Goal: Task Accomplishment & Management: Complete application form

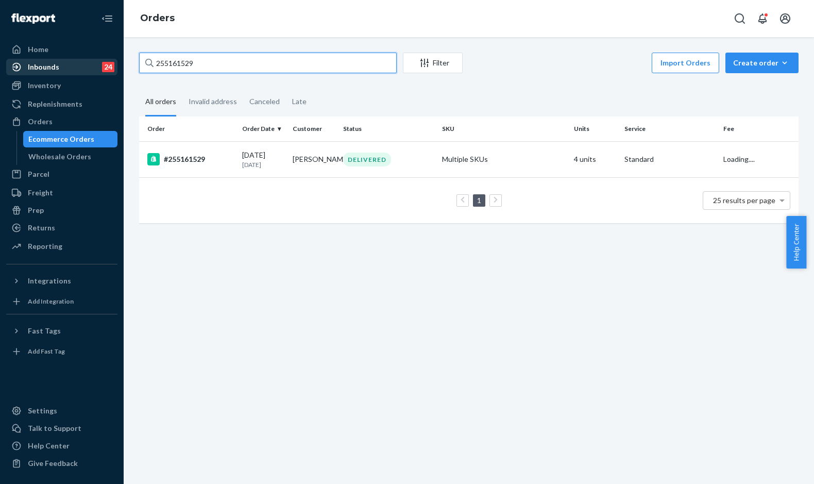
drag, startPoint x: 219, startPoint y: 58, endPoint x: 107, endPoint y: 60, distance: 112.3
click at [107, 60] on div "Home Inbounds 24 Shipping Plans Problems 24 Inventory Products Replenishments O…" at bounding box center [407, 242] width 814 height 484
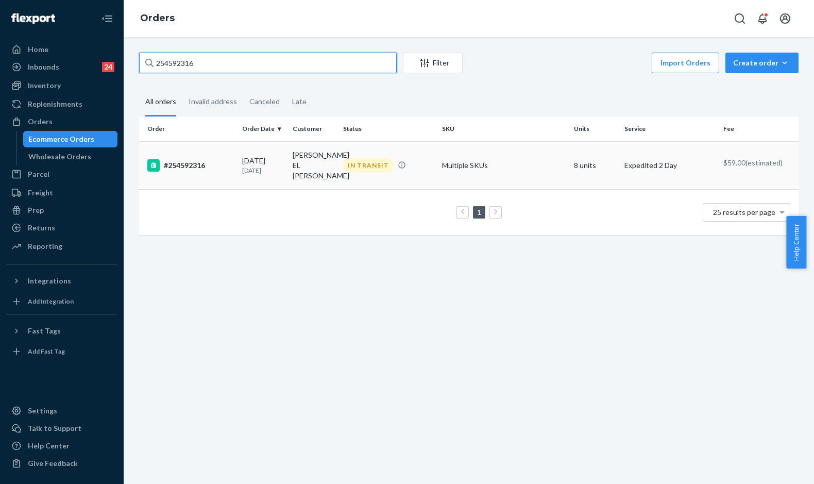
type input "254592316"
click at [216, 162] on div "#254592316" at bounding box center [190, 165] width 87 height 12
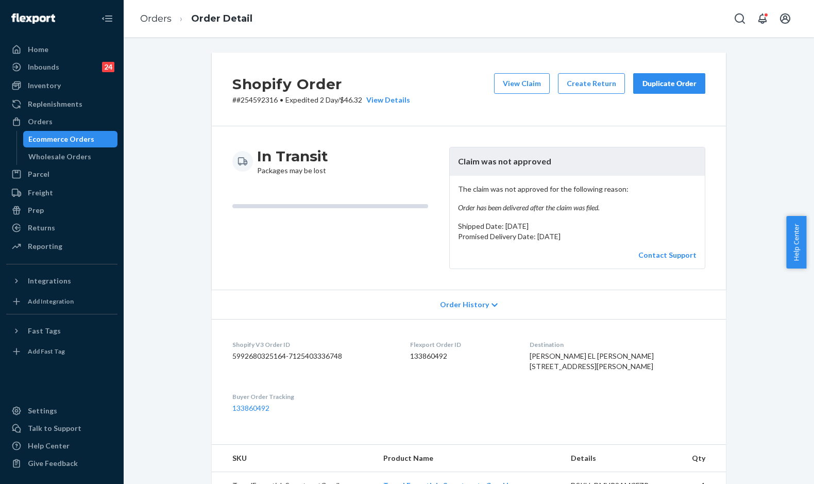
click at [655, 86] on div "Duplicate Order" at bounding box center [669, 83] width 55 height 10
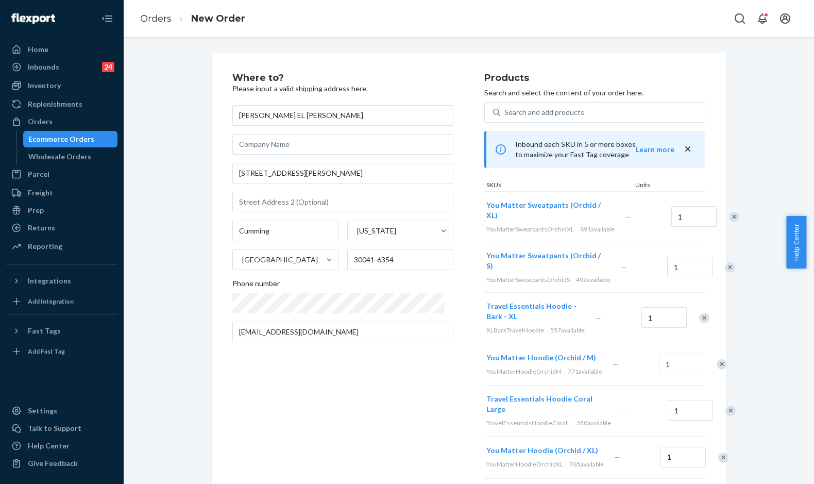
scroll to position [335, 0]
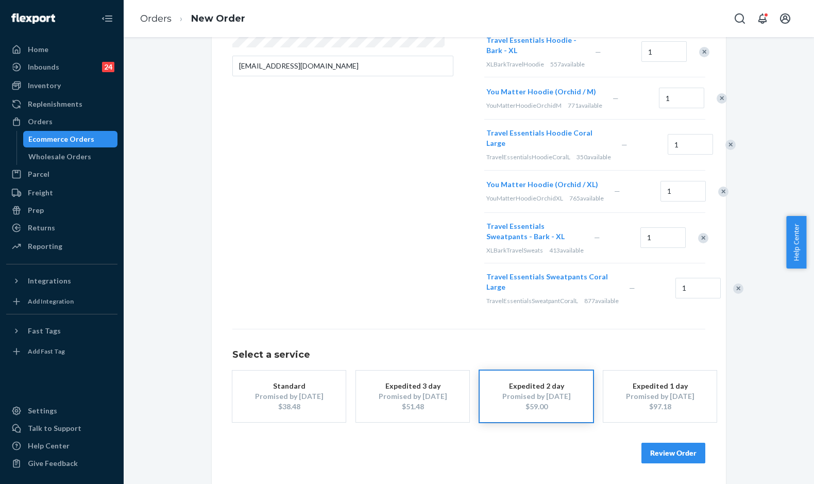
click at [294, 402] on div "$38.48" at bounding box center [289, 406] width 82 height 10
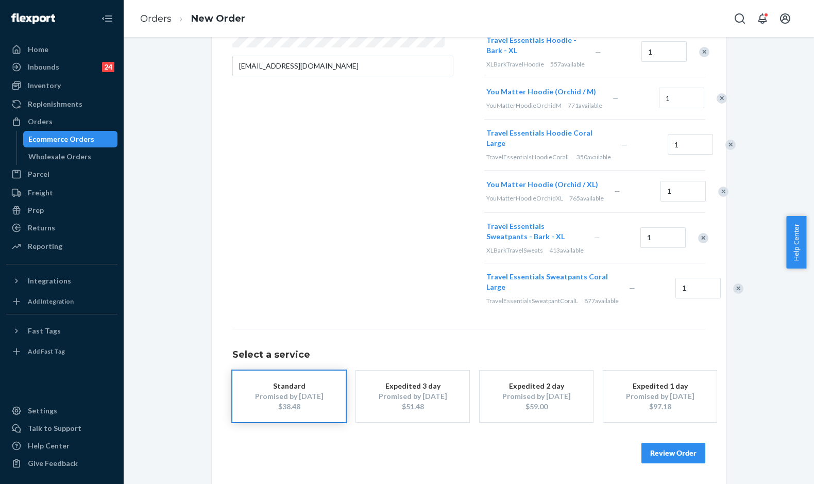
click at [656, 451] on button "Review Order" at bounding box center [673, 452] width 64 height 21
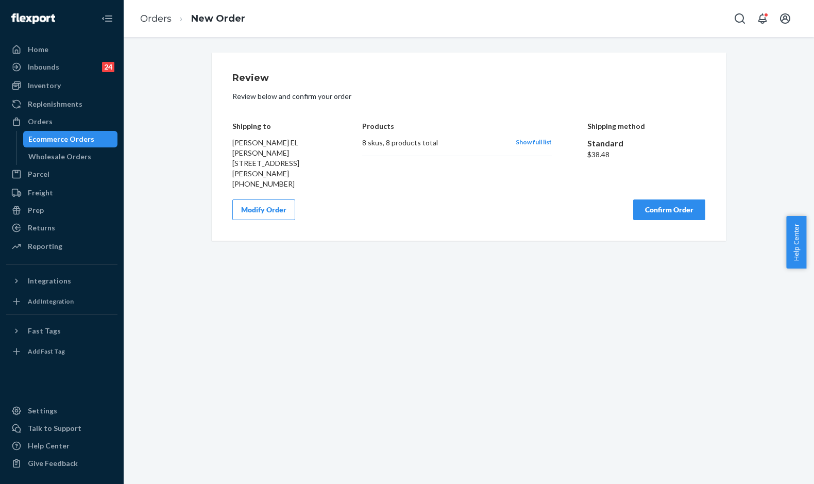
scroll to position [0, 0]
click at [689, 199] on button "Confirm Order" at bounding box center [669, 209] width 72 height 21
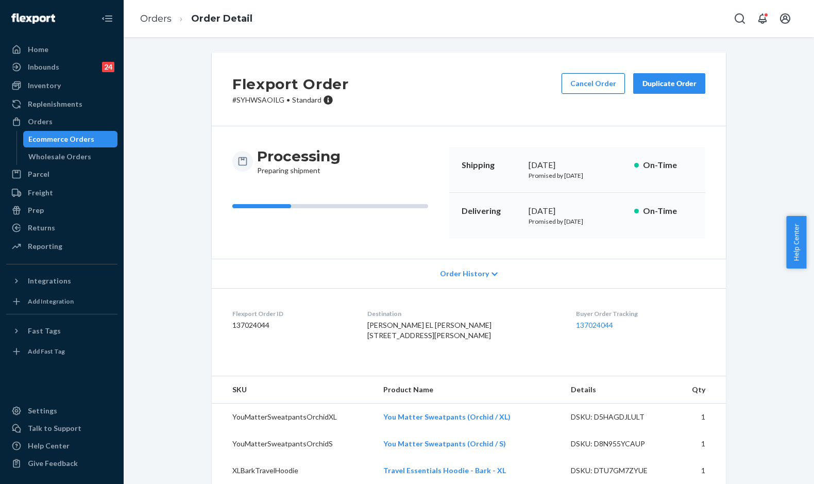
click at [601, 92] on button "Cancel Order" at bounding box center [592, 83] width 63 height 21
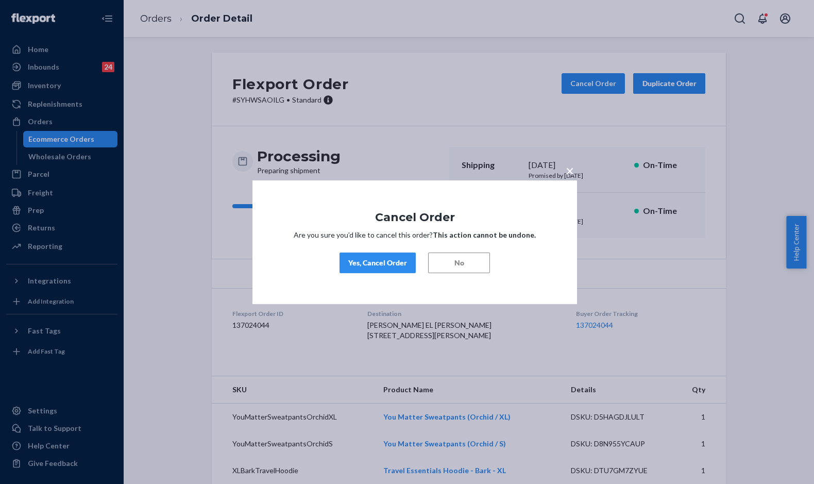
click at [392, 262] on div "Yes, Cancel Order" at bounding box center [377, 262] width 59 height 10
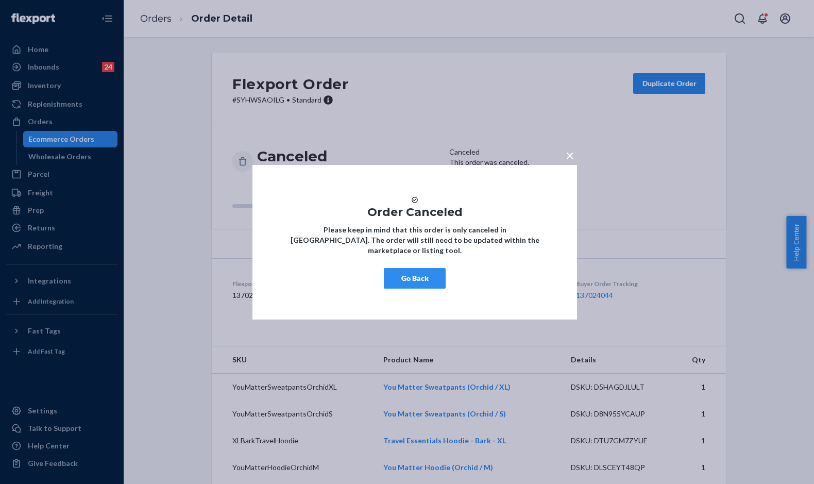
click at [36, 119] on div "× Order Canceled Please keep in mind that this order is only canceled in [GEOGR…" at bounding box center [407, 242] width 814 height 484
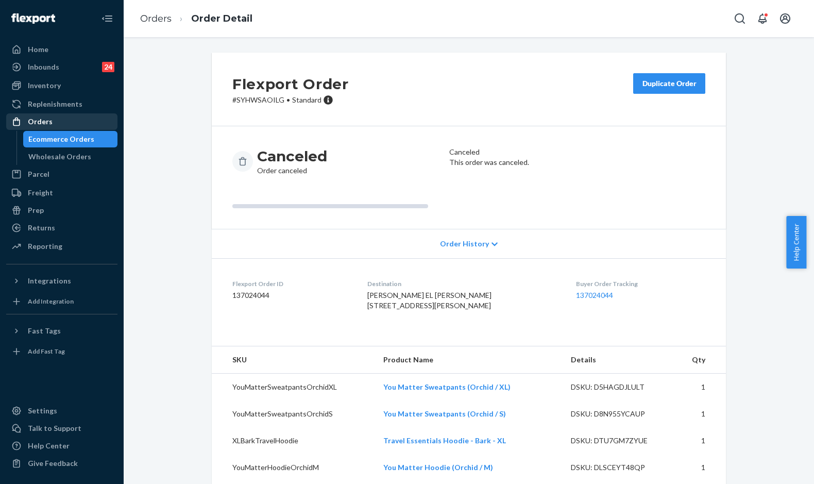
click at [37, 119] on div "Orders" at bounding box center [40, 121] width 25 height 10
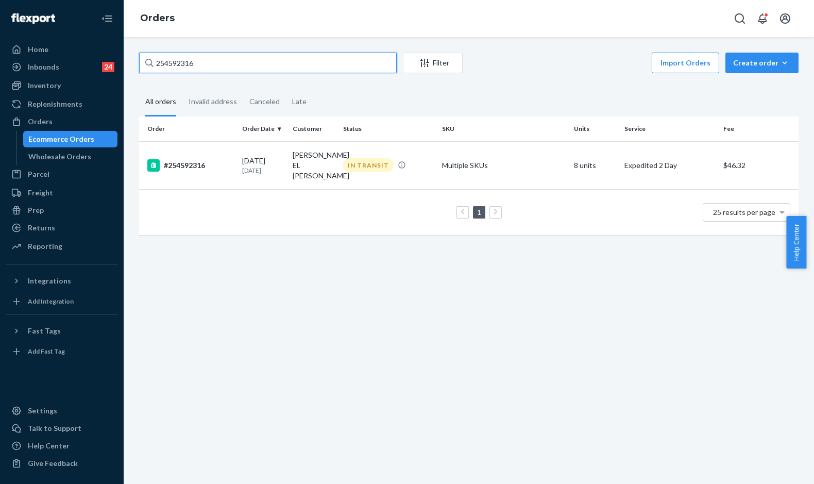
drag, startPoint x: 227, startPoint y: 65, endPoint x: 100, endPoint y: 58, distance: 126.9
click at [100, 58] on div "Home Inbounds 24 Shipping Plans Problems 24 Inventory Products Replenishments O…" at bounding box center [407, 242] width 814 height 484
paste input "[PERSON_NAME] EL [PERSON_NAME]"
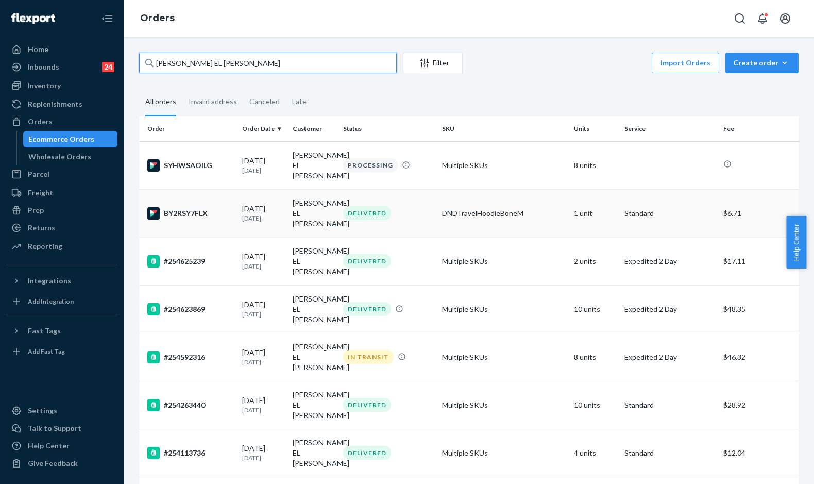
type input "[PERSON_NAME] EL [PERSON_NAME]"
click at [240, 197] on td "[DATE] [DATE]" at bounding box center [263, 213] width 50 height 48
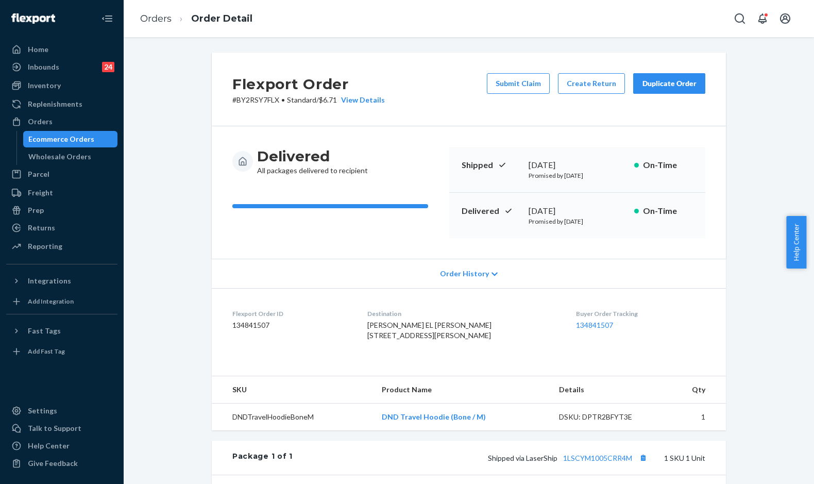
click at [160, 10] on ol "Orders Order Detail" at bounding box center [196, 19] width 129 height 30
click at [158, 13] on link "Orders" at bounding box center [155, 18] width 31 height 11
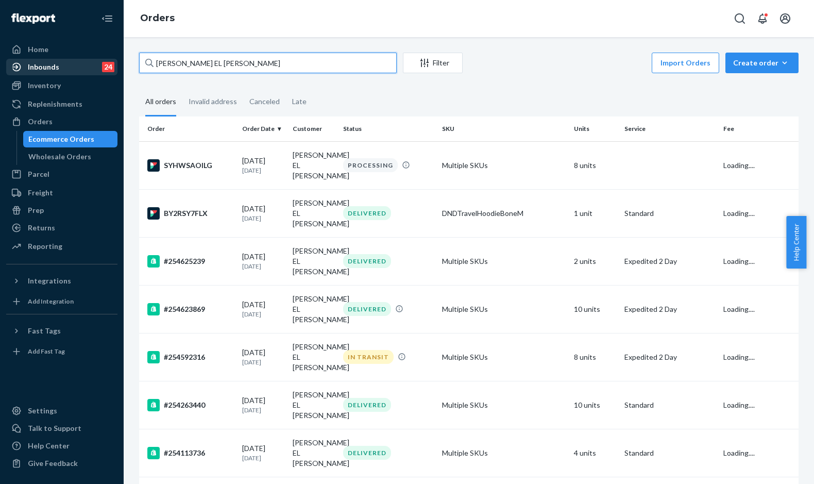
drag, startPoint x: 248, startPoint y: 63, endPoint x: 73, endPoint y: 60, distance: 175.1
click at [73, 60] on div "Home Inbounds 24 Shipping Plans Problems 24 Inventory Products Replenishments O…" at bounding box center [407, 242] width 814 height 484
paste input "255027490"
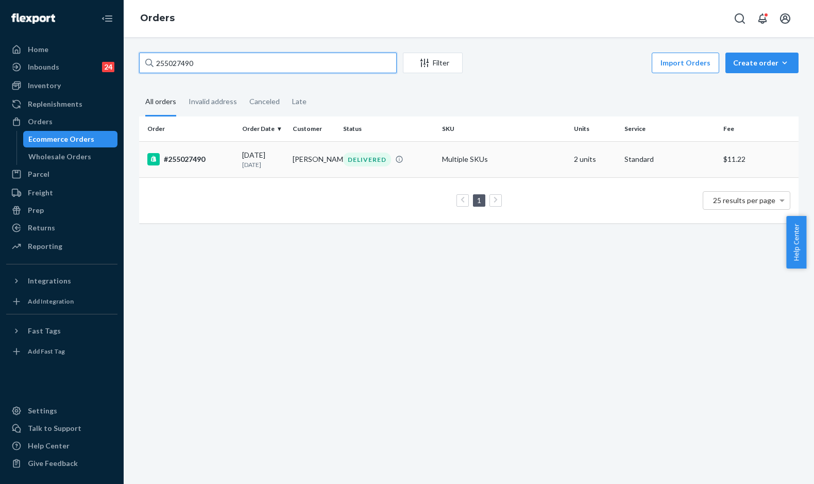
type input "255027490"
click at [220, 159] on div "#255027490" at bounding box center [190, 159] width 87 height 12
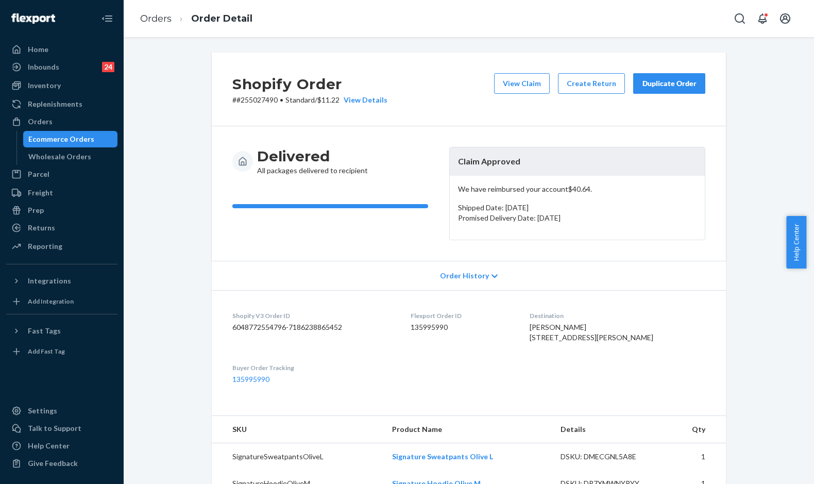
click at [671, 86] on div "Duplicate Order" at bounding box center [669, 83] width 55 height 10
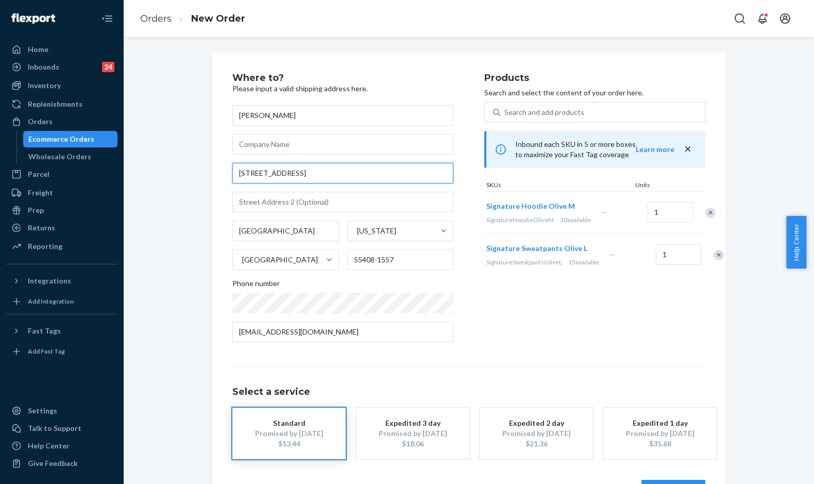
drag, startPoint x: 331, startPoint y: 173, endPoint x: 300, endPoint y: 173, distance: 30.9
click at [300, 173] on input "[STREET_ADDRESS]" at bounding box center [342, 173] width 221 height 21
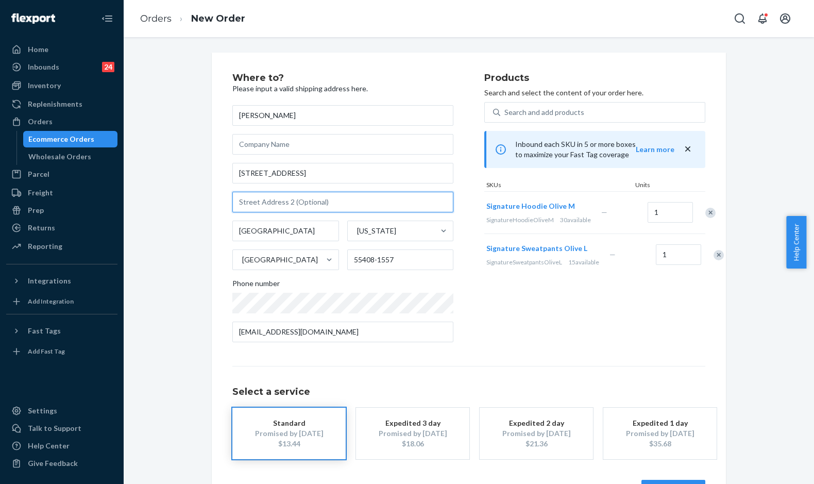
click at [273, 202] on input "text" at bounding box center [342, 202] width 221 height 21
paste input "Apt 2"
type input "Apt 2"
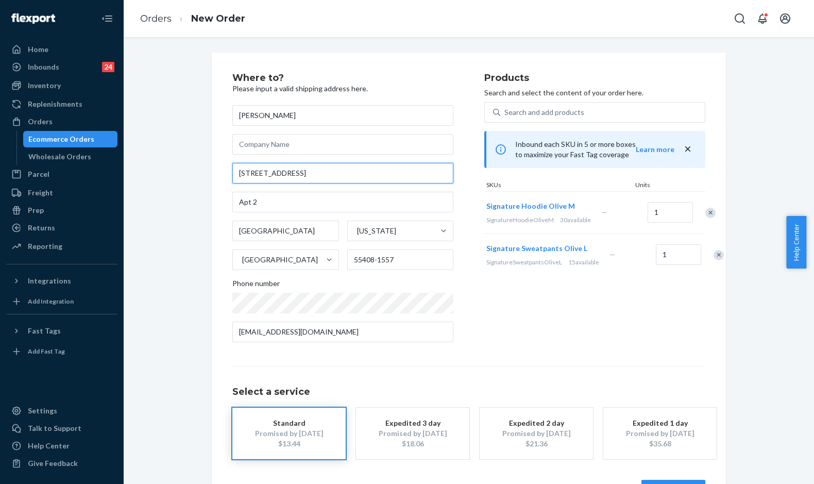
click at [320, 175] on input "[STREET_ADDRESS]" at bounding box center [342, 173] width 221 height 21
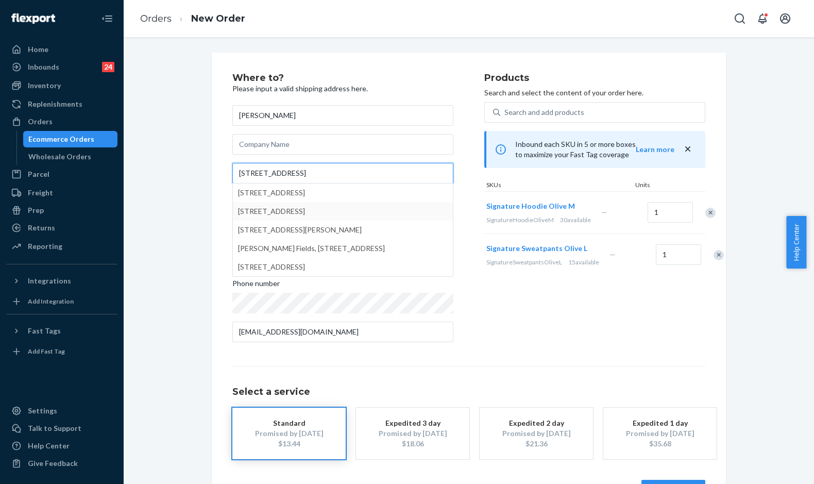
type input "[STREET_ADDRESS]"
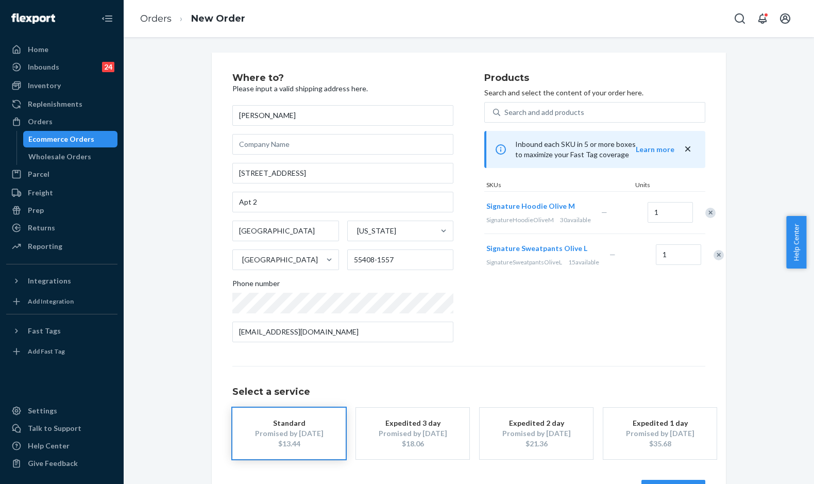
click at [488, 323] on div "Products Search and select the content of your order here. Search and add produ…" at bounding box center [594, 211] width 221 height 277
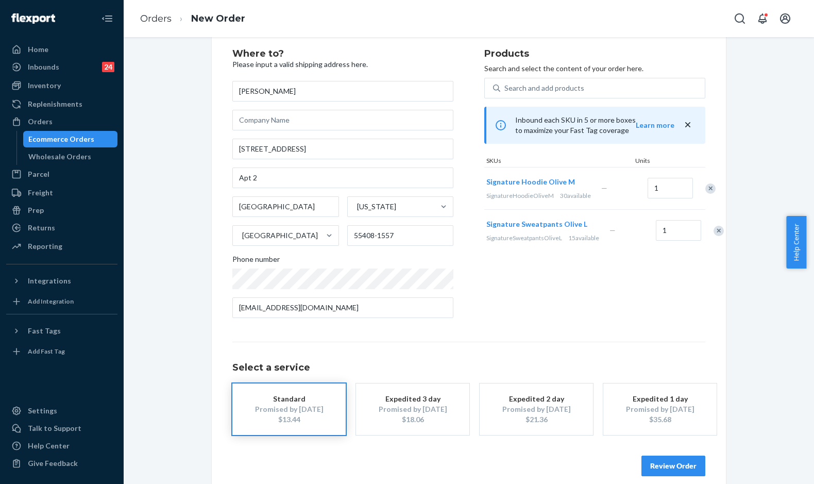
scroll to position [37, 0]
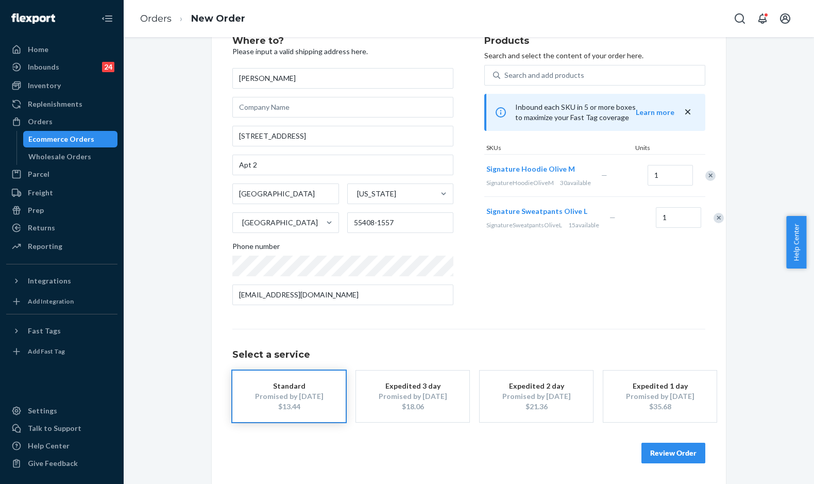
click at [664, 449] on button "Review Order" at bounding box center [673, 452] width 64 height 21
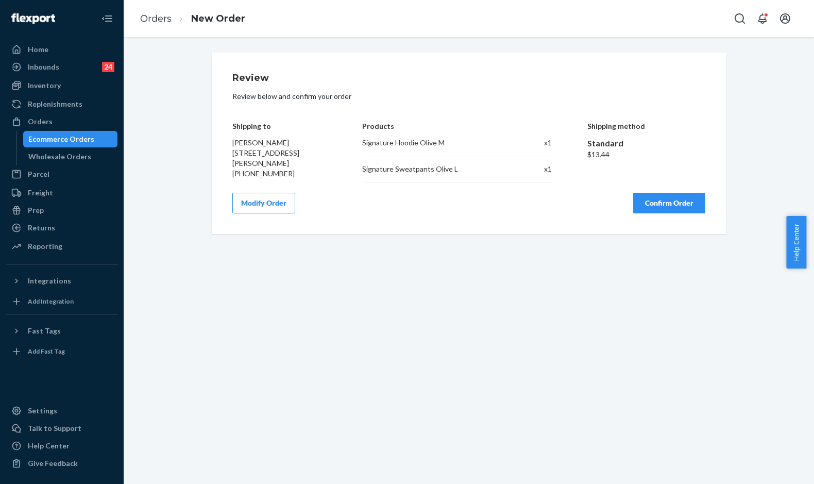
scroll to position [0, 0]
click at [657, 213] on button "Confirm Order" at bounding box center [669, 203] width 72 height 21
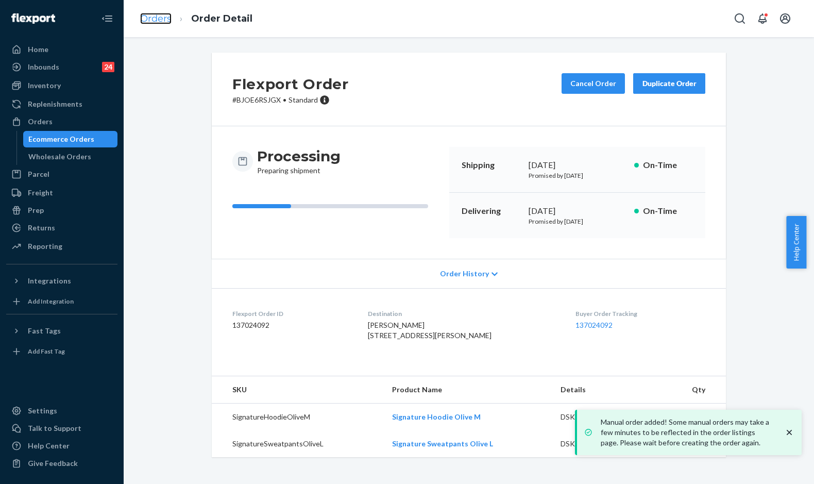
click at [163, 18] on link "Orders" at bounding box center [155, 18] width 31 height 11
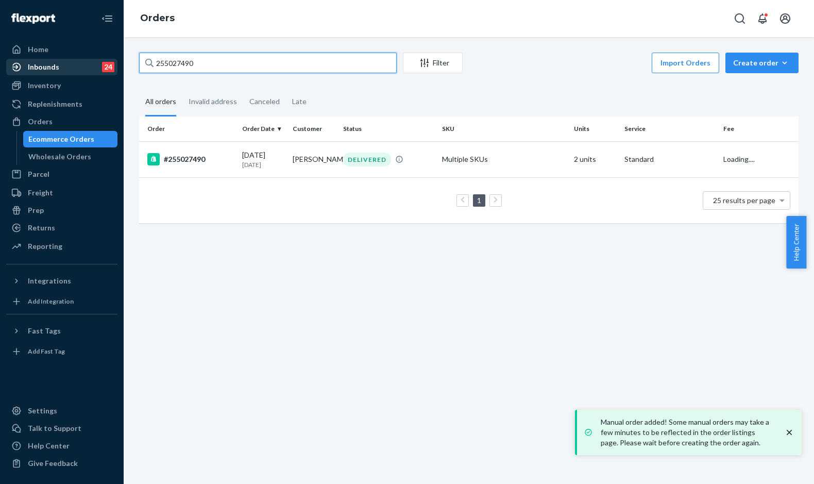
drag, startPoint x: 202, startPoint y: 59, endPoint x: 111, endPoint y: 61, distance: 91.7
click at [111, 61] on div "Home Inbounds 24 Shipping Plans Problems 24 Inventory Products Replenishments O…" at bounding box center [407, 242] width 814 height 484
paste input "[PERSON_NAME]"
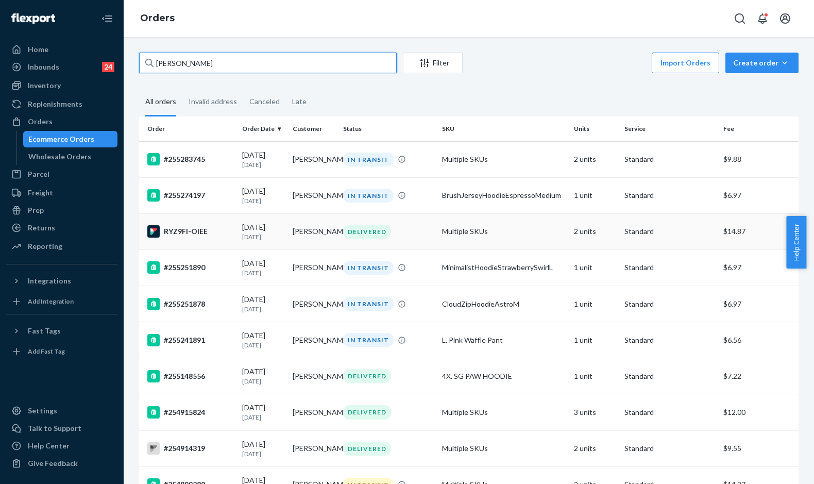
type input "[PERSON_NAME]"
click at [220, 237] on div "RYZ9FI-OIEE" at bounding box center [190, 231] width 87 height 12
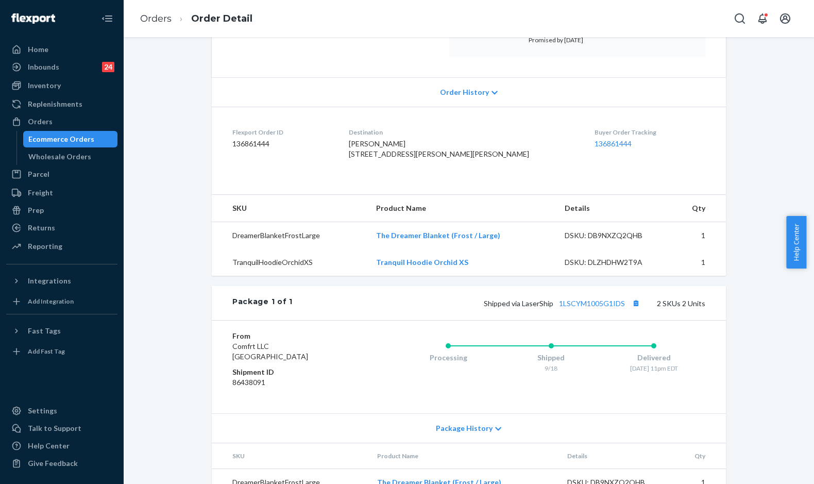
scroll to position [253, 0]
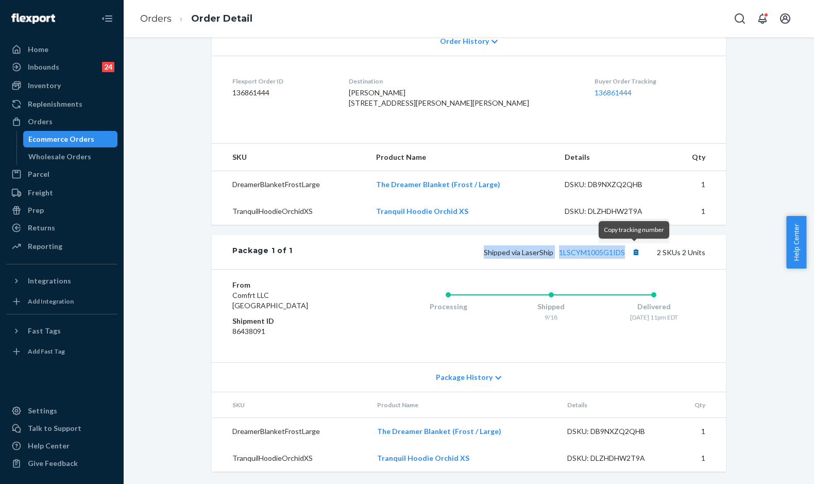
drag, startPoint x: 475, startPoint y: 256, endPoint x: 639, endPoint y: 257, distance: 164.3
click at [639, 257] on div "Shipped via LaserShip 1LSCYM1005G1IDS 2 SKUs 2 Units" at bounding box center [498, 251] width 412 height 13
copy span "Shipped via LaserShip 1LSCYM1005G1IDS"
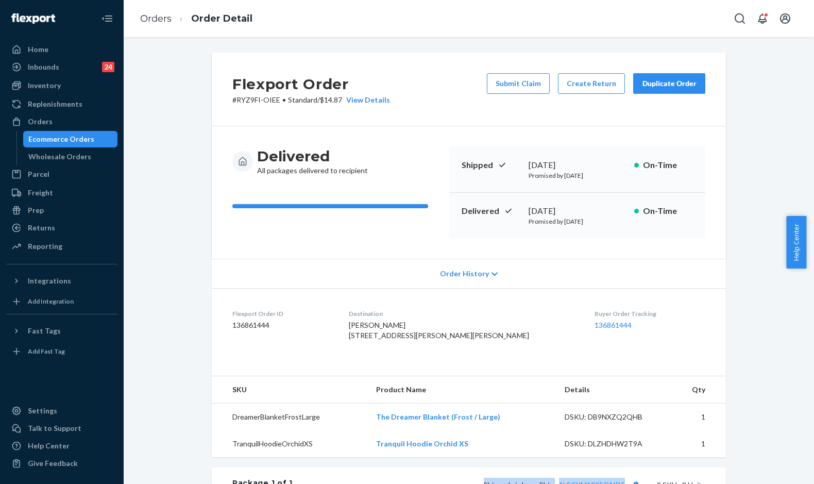
drag, startPoint x: 526, startPoint y: 212, endPoint x: 575, endPoint y: 214, distance: 49.5
click at [575, 214] on div "[DATE]" at bounding box center [576, 211] width 97 height 12
copy div "[DATE]"
click at [159, 19] on link "Orders" at bounding box center [155, 18] width 31 height 11
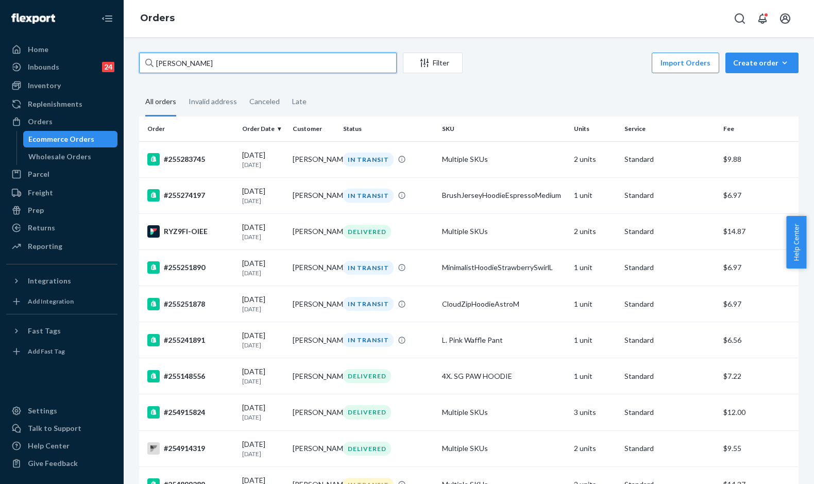
drag, startPoint x: 170, startPoint y: 58, endPoint x: 135, endPoint y: 58, distance: 35.5
paste input "[PERSON_NAME]"
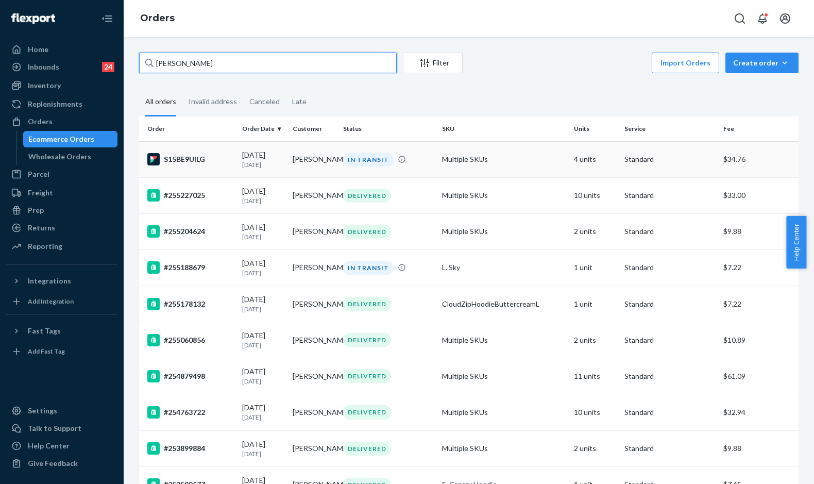
type input "[PERSON_NAME]"
click at [220, 158] on div "S15BE9UILG" at bounding box center [190, 159] width 87 height 12
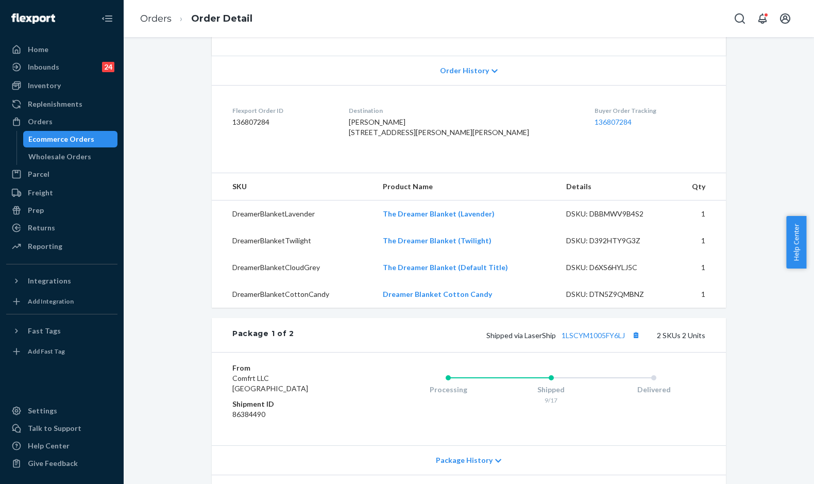
scroll to position [206, 0]
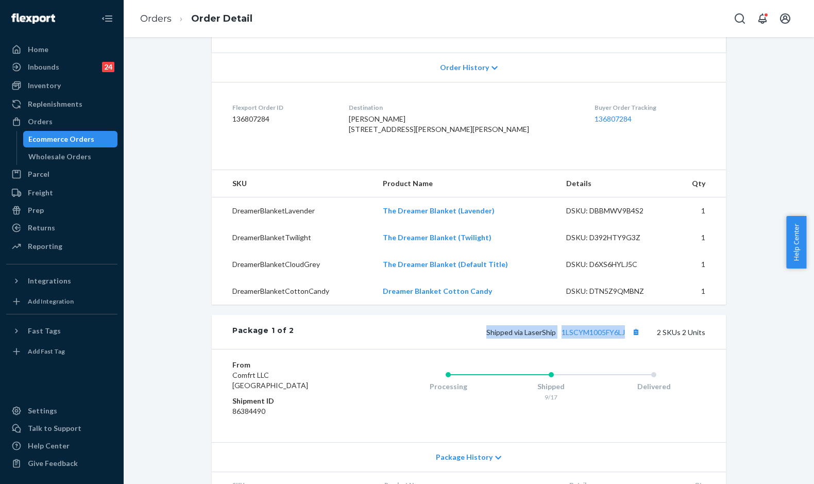
drag, startPoint x: 478, startPoint y: 351, endPoint x: 623, endPoint y: 355, distance: 144.8
click at [623, 338] on div "Shipped via LaserShip 1LSCYM1005FY6LJ 2 SKUs 2 Units" at bounding box center [499, 331] width 411 height 13
copy span "Shipped via LaserShip 1LSCYM1005FY6LJ"
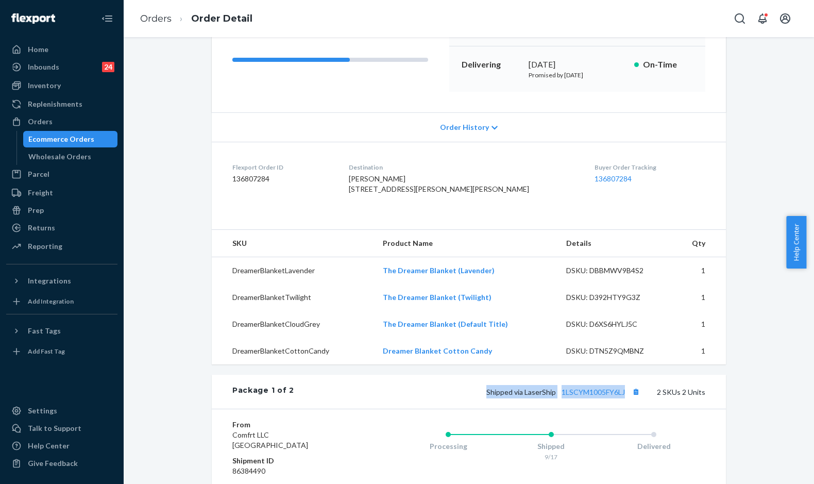
scroll to position [51, 0]
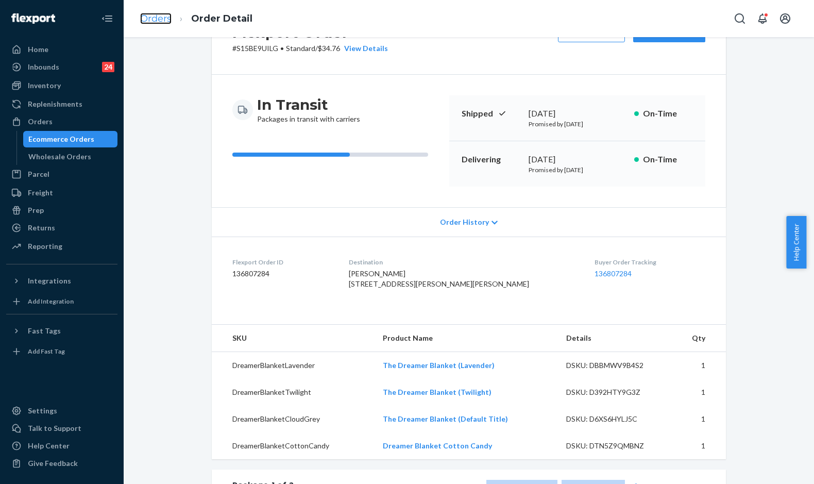
click at [151, 16] on link "Orders" at bounding box center [155, 18] width 31 height 11
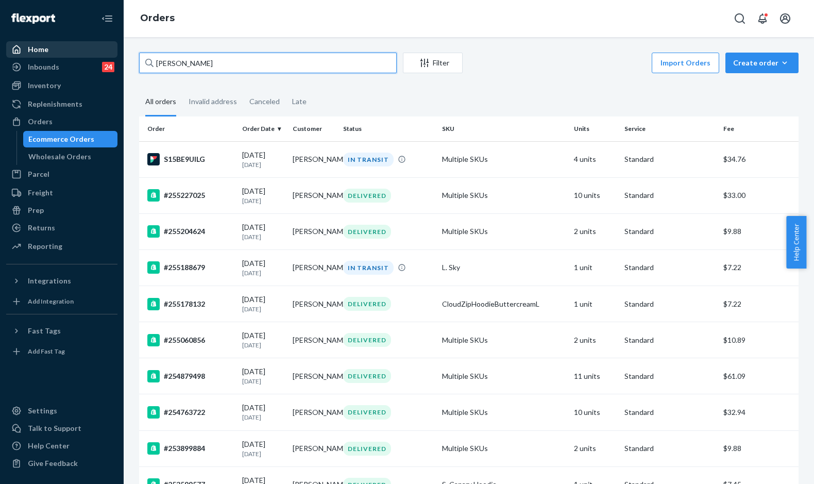
drag, startPoint x: 243, startPoint y: 63, endPoint x: 102, endPoint y: 56, distance: 140.7
click at [115, 58] on div "Home Inbounds 24 Shipping Plans Problems 24 Inventory Products Replenishments O…" at bounding box center [407, 242] width 814 height 484
paste input "255021977"
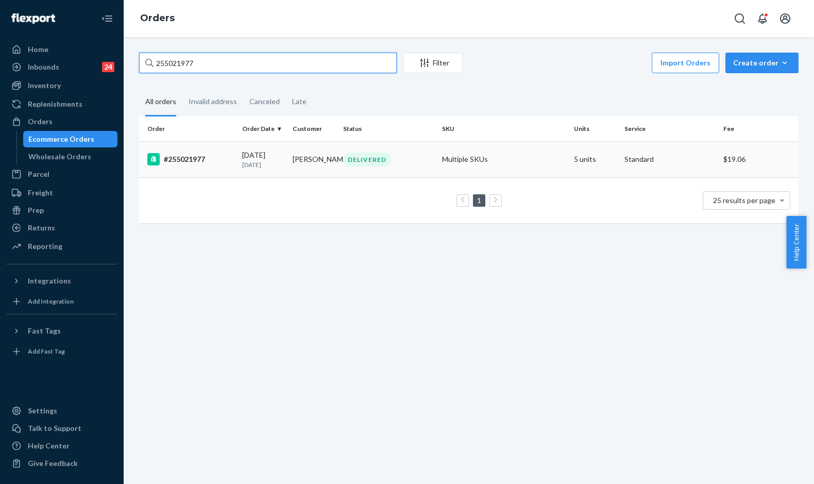
type input "255021977"
click at [223, 157] on div "#255021977" at bounding box center [190, 159] width 87 height 12
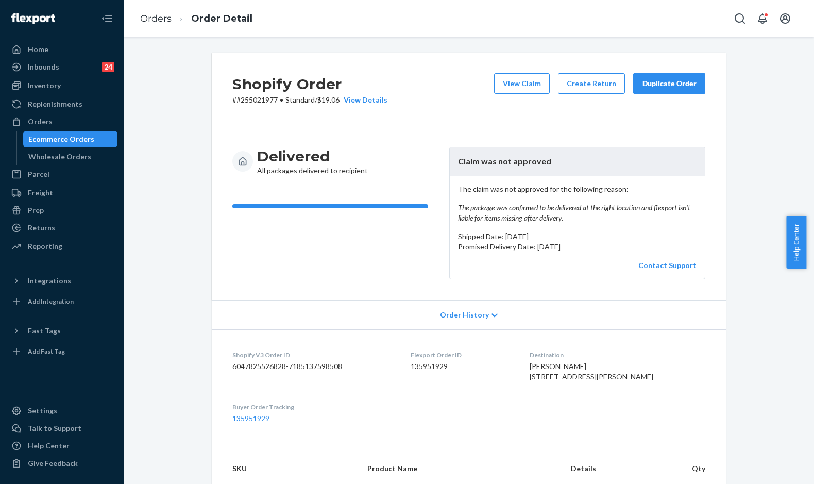
click at [646, 82] on div "Duplicate Order" at bounding box center [669, 83] width 55 height 10
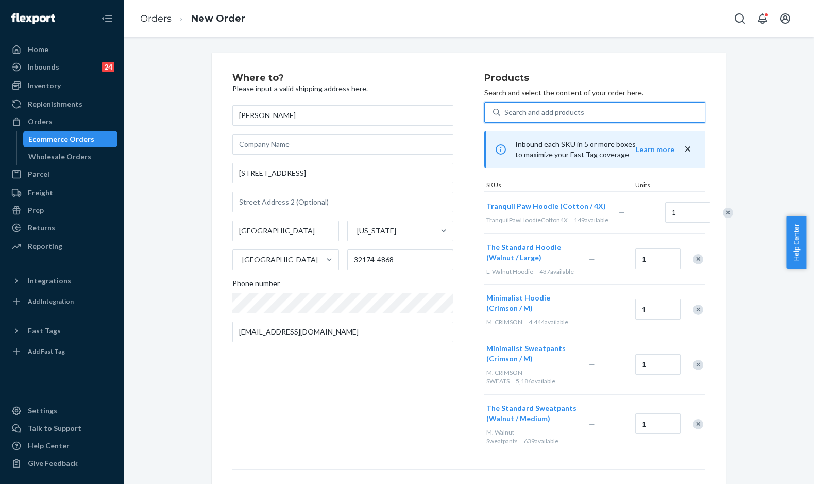
click at [504, 112] on div "Search and add products" at bounding box center [544, 112] width 80 height 10
click at [504, 112] on input "0 results available. Use Up and Down to choose options, press Enter to select t…" at bounding box center [504, 112] width 1 height 10
paste input "Minimalist Sweatpants Crimson / M"
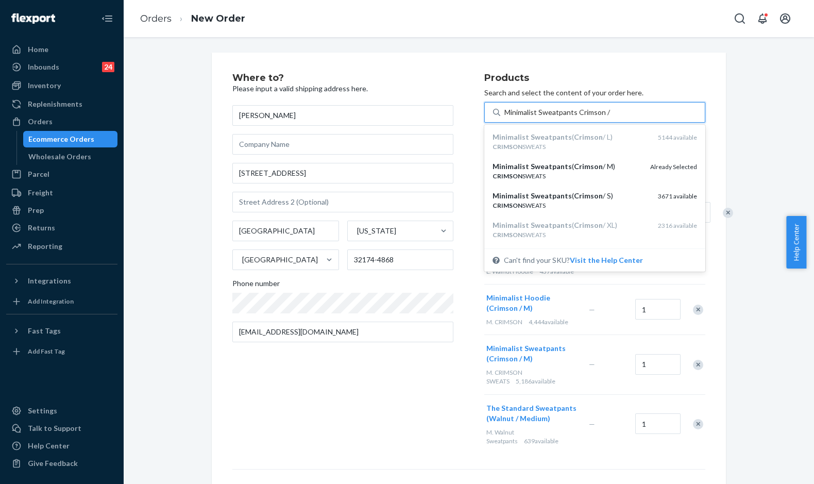
type input "Minimalist Sweatpants Crimson / L"
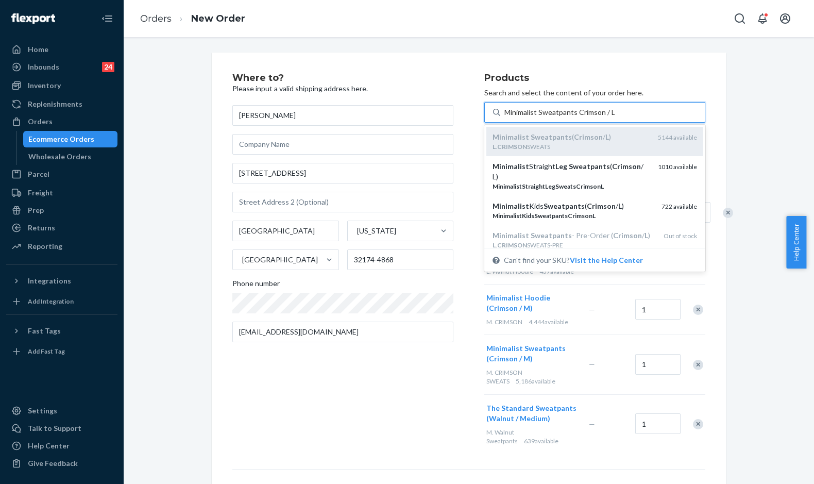
click at [571, 145] on div "L . CRIMSON SWEATS" at bounding box center [570, 146] width 157 height 9
click at [571, 117] on input "Minimalist Sweatpants Crimson / L" at bounding box center [559, 112] width 110 height 10
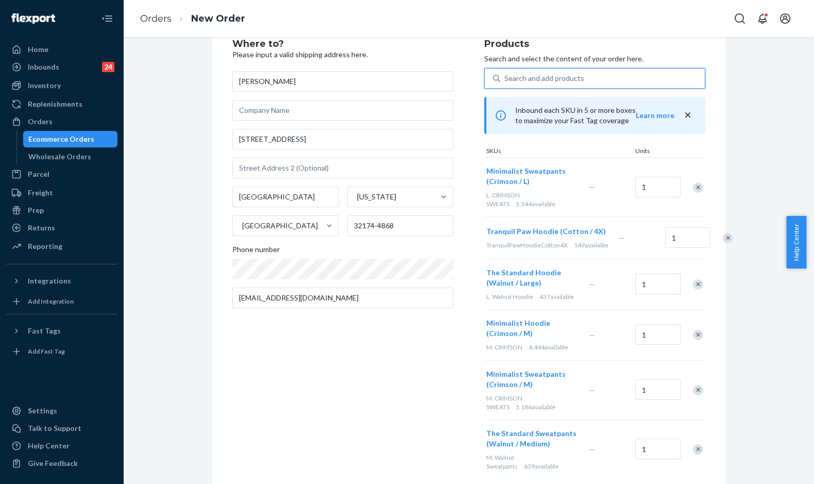
scroll to position [51, 0]
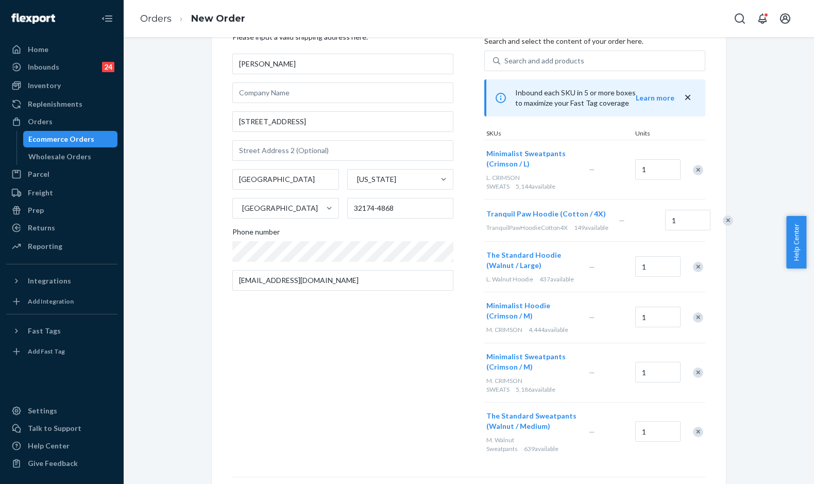
click at [696, 377] on div "Remove Item" at bounding box center [698, 372] width 10 height 10
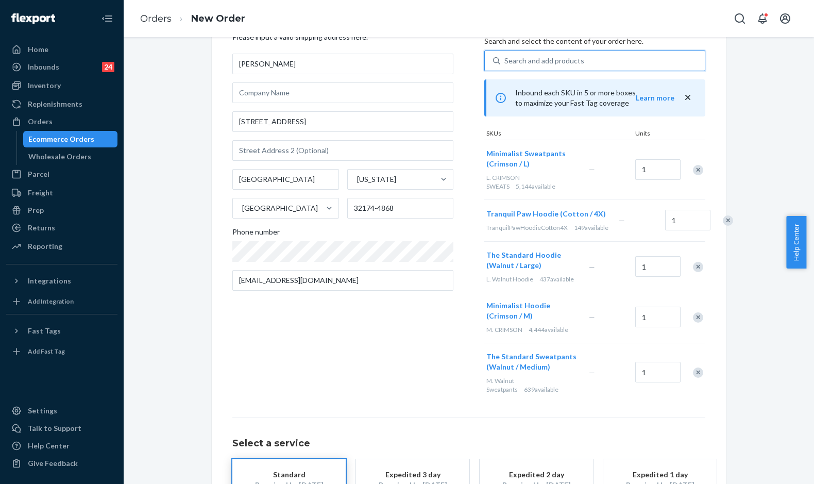
click at [589, 57] on div "Search and add products" at bounding box center [602, 60] width 204 height 19
click at [505, 57] on input "0 results available. Use Up and Down to choose options, press Enter to select t…" at bounding box center [504, 61] width 1 height 10
paste input "Minimalist Hoodie Crimson / M"
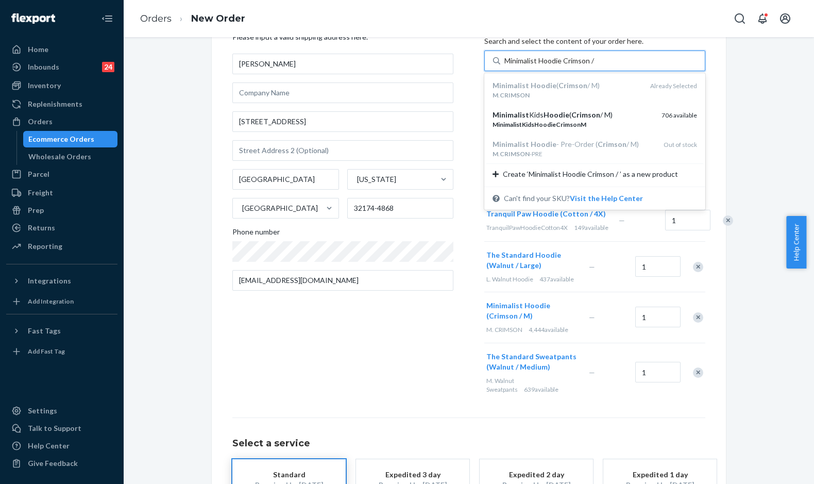
type input "Minimalist Hoodie Crimson / L"
click at [603, 83] on div "Minimalist Hoodie ( Crimson / L )" at bounding box center [570, 85] width 157 height 10
click at [600, 66] on input "Minimalist Hoodie Crimson / L" at bounding box center [552, 61] width 96 height 10
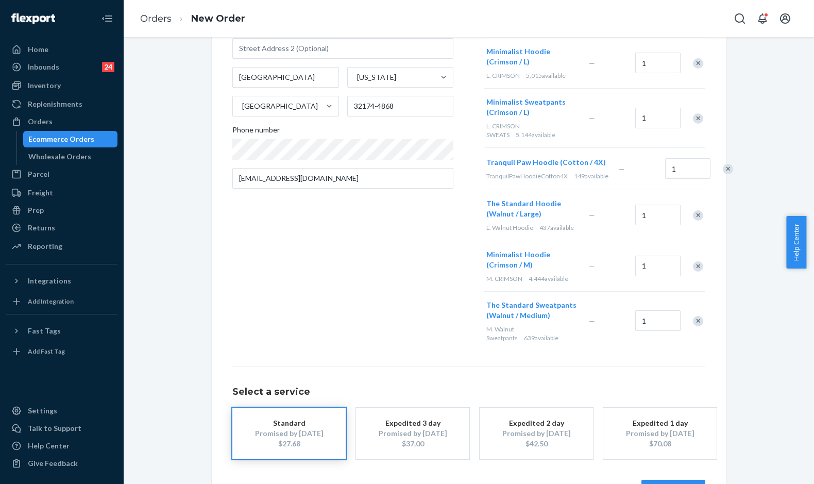
scroll to position [154, 0]
click at [697, 270] on div "Remove Item" at bounding box center [698, 265] width 10 height 10
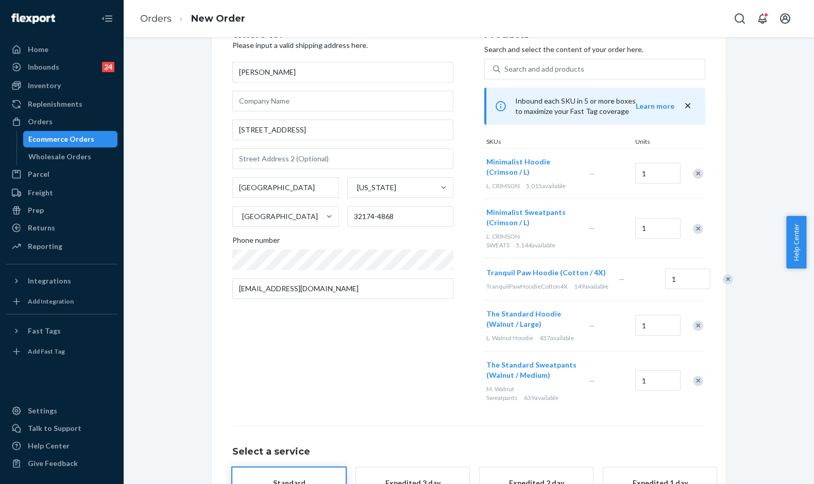
scroll to position [0, 0]
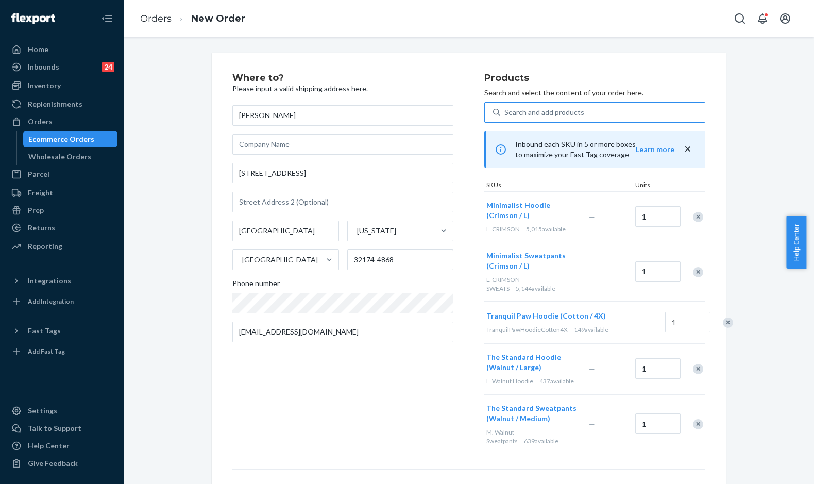
click at [535, 109] on div "Search and add products" at bounding box center [544, 112] width 80 height 10
click at [505, 109] on input "Search and add products" at bounding box center [504, 112] width 1 height 10
paste input "Standard Sweatpants Walnut / M"
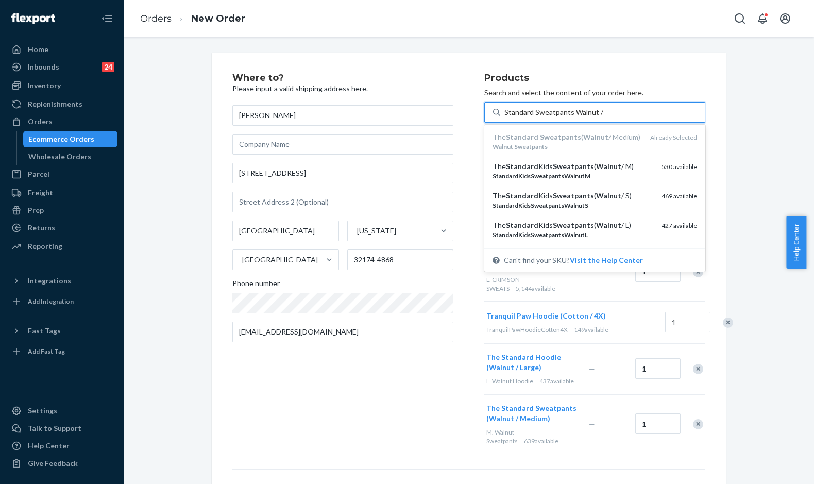
type input "Standard Sweatpants Walnut / L"
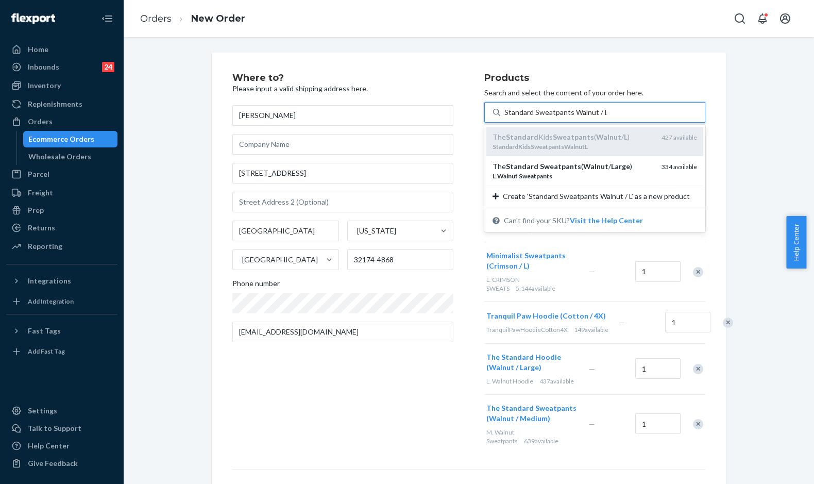
click at [603, 147] on div "StandardKidsSweatpantsWalnutL" at bounding box center [572, 146] width 161 height 9
click at [603, 117] on input "Standard Sweatpants Walnut / L" at bounding box center [555, 112] width 102 height 10
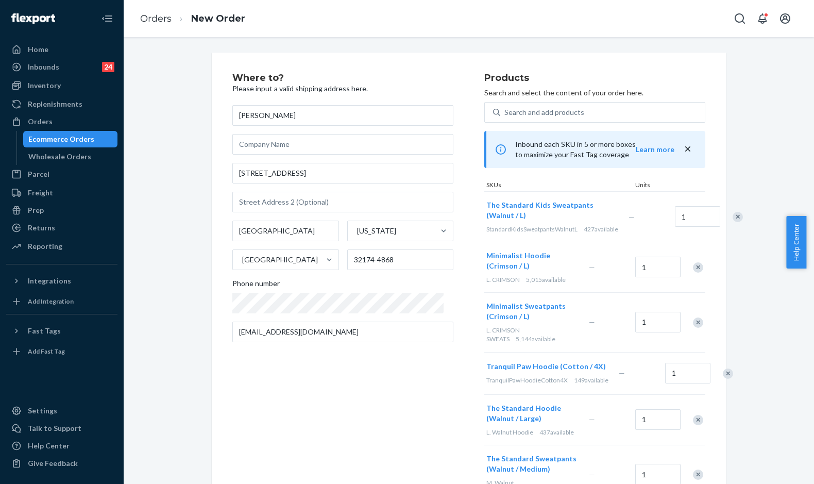
click at [732, 221] on div "Remove Item" at bounding box center [737, 217] width 10 height 10
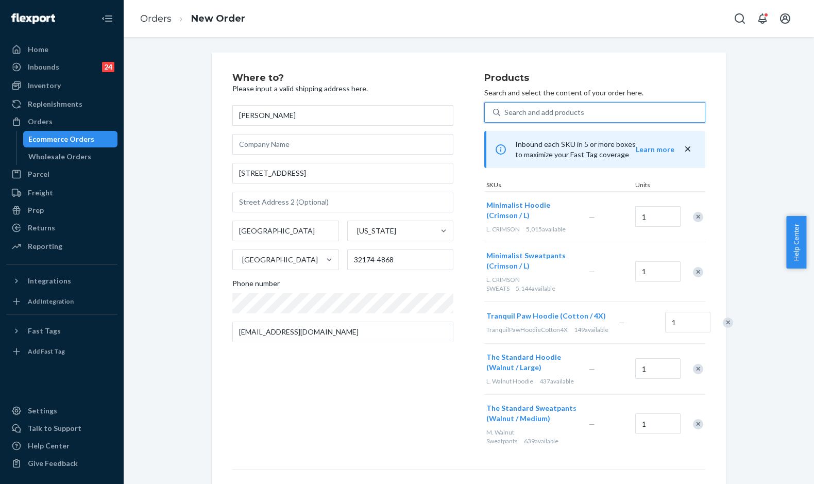
click at [546, 110] on div "Search and add products" at bounding box center [544, 112] width 80 height 10
click at [505, 110] on input "0 results available. Use Up and Down to choose options, press Enter to select t…" at bounding box center [504, 112] width 1 height 10
paste input "Standard Sweatpants Walnut / M"
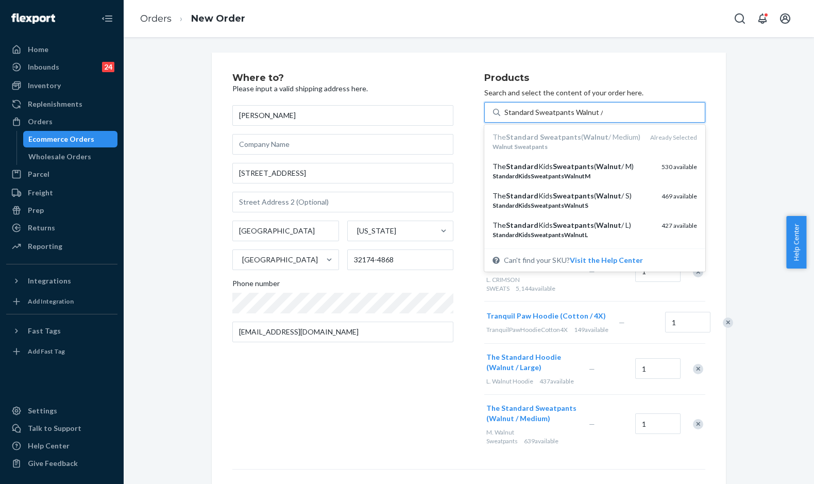
type input "Standard Sweatpants Walnut / L"
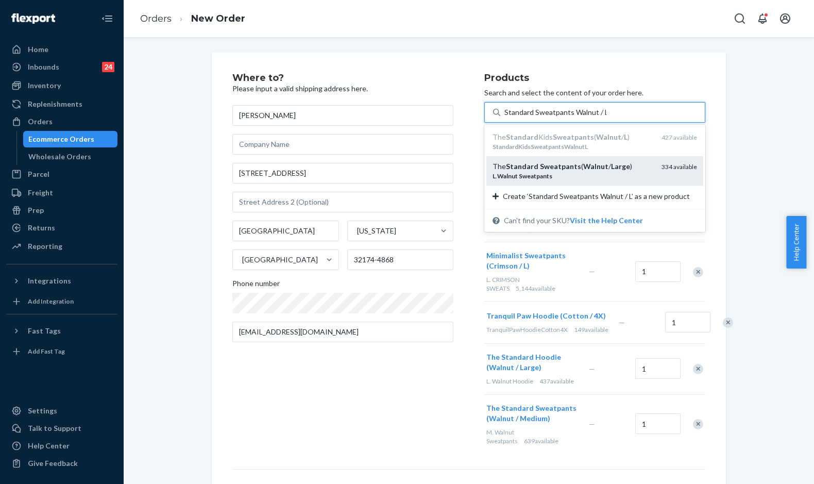
click at [588, 176] on div "L . Walnut Sweatpants" at bounding box center [572, 175] width 161 height 9
click at [588, 117] on input "Standard Sweatpants Walnut / L" at bounding box center [555, 112] width 102 height 10
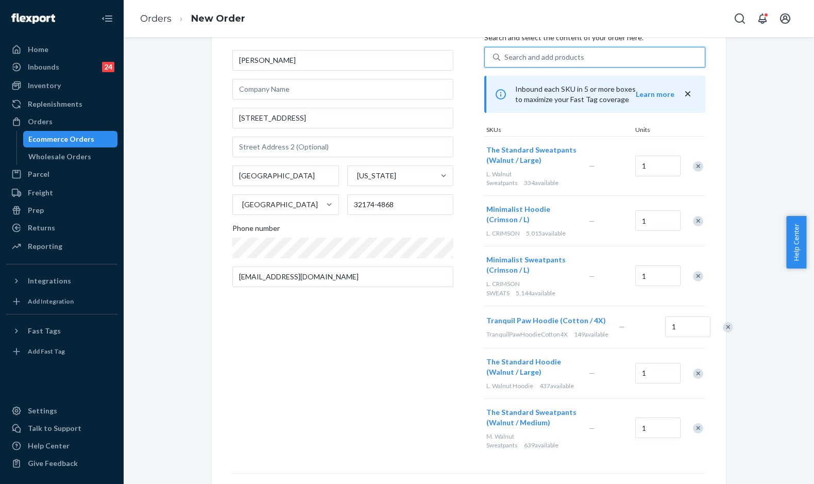
scroll to position [154, 0]
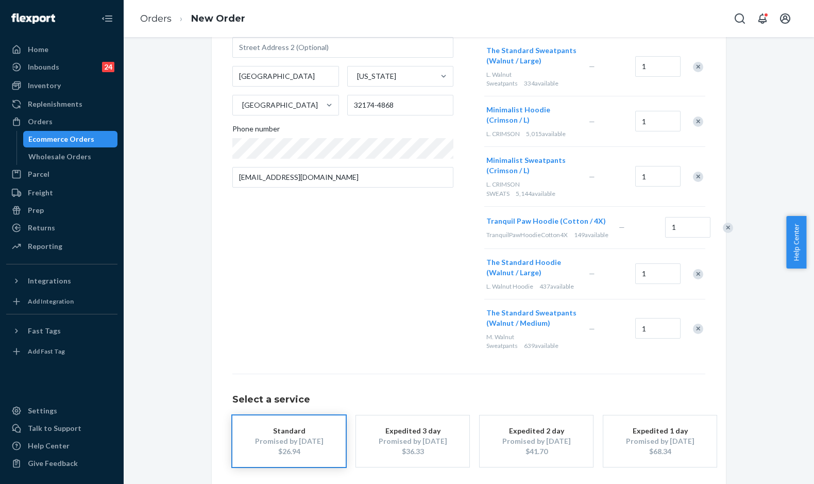
click at [696, 334] on div "Remove Item" at bounding box center [698, 328] width 10 height 10
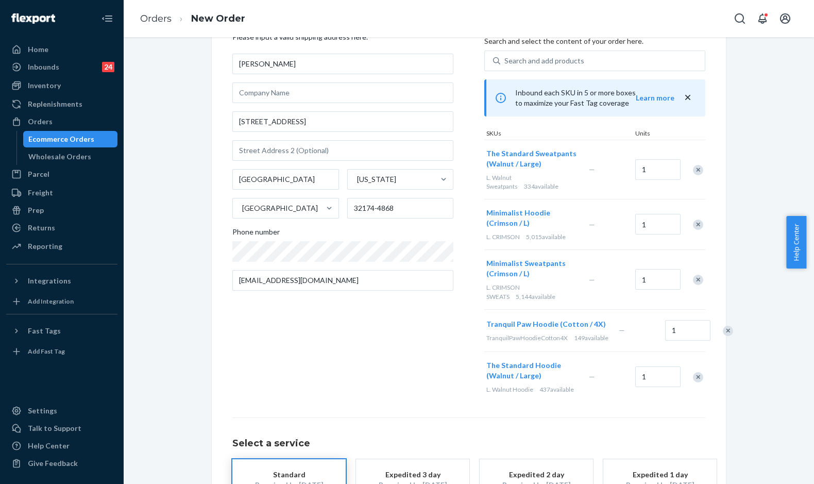
scroll to position [157, 0]
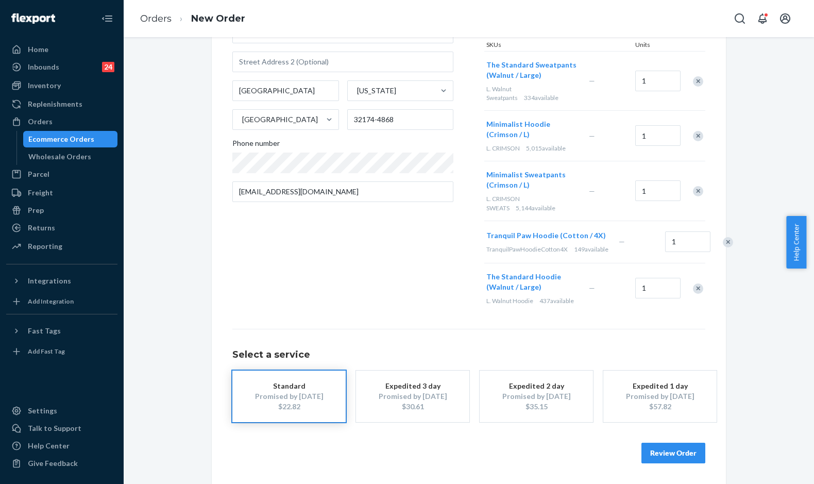
click at [664, 456] on button "Review Order" at bounding box center [673, 452] width 64 height 21
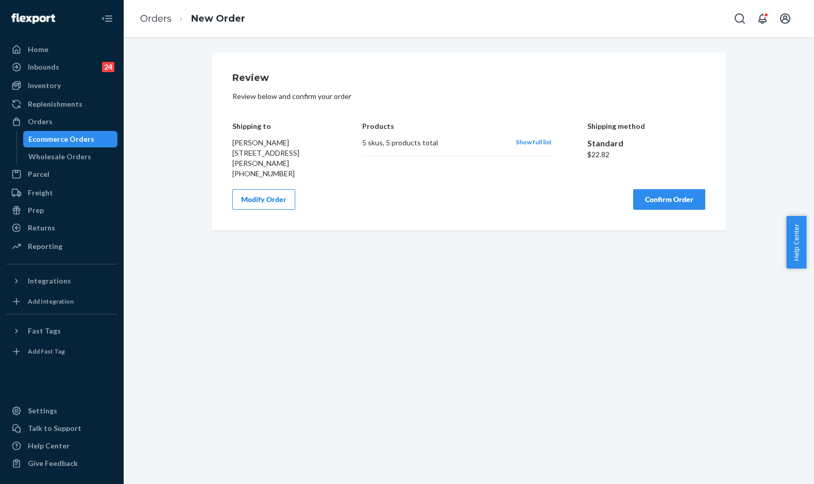
click at [663, 210] on button "Confirm Order" at bounding box center [669, 199] width 72 height 21
